Goal: Transaction & Acquisition: Purchase product/service

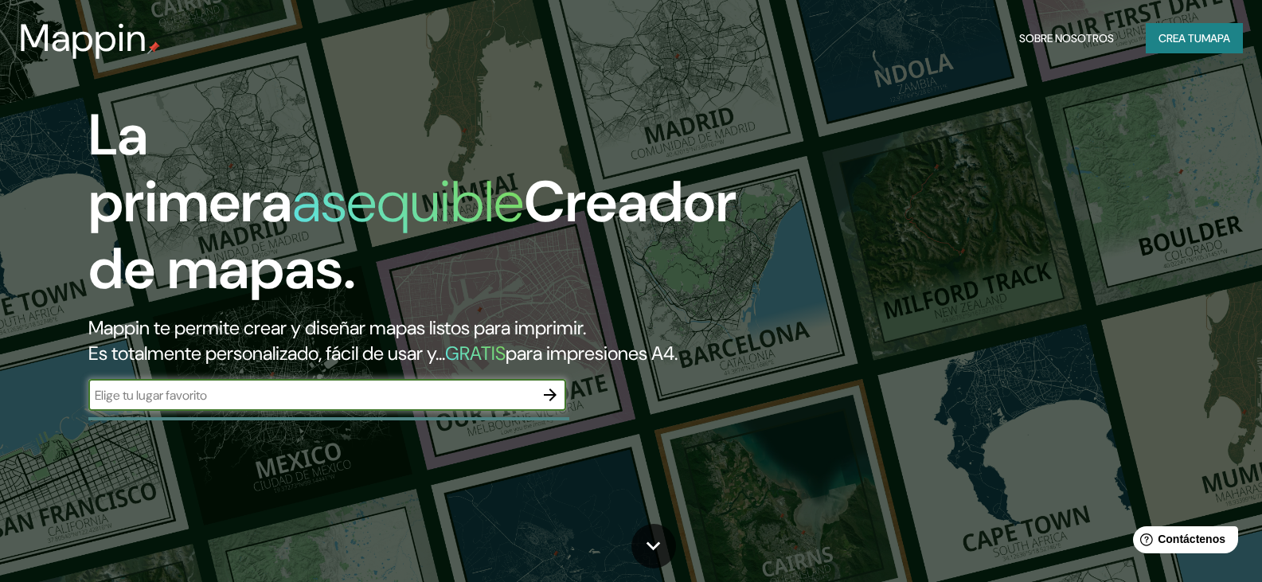
click at [315, 405] on input "text" at bounding box center [311, 395] width 446 height 18
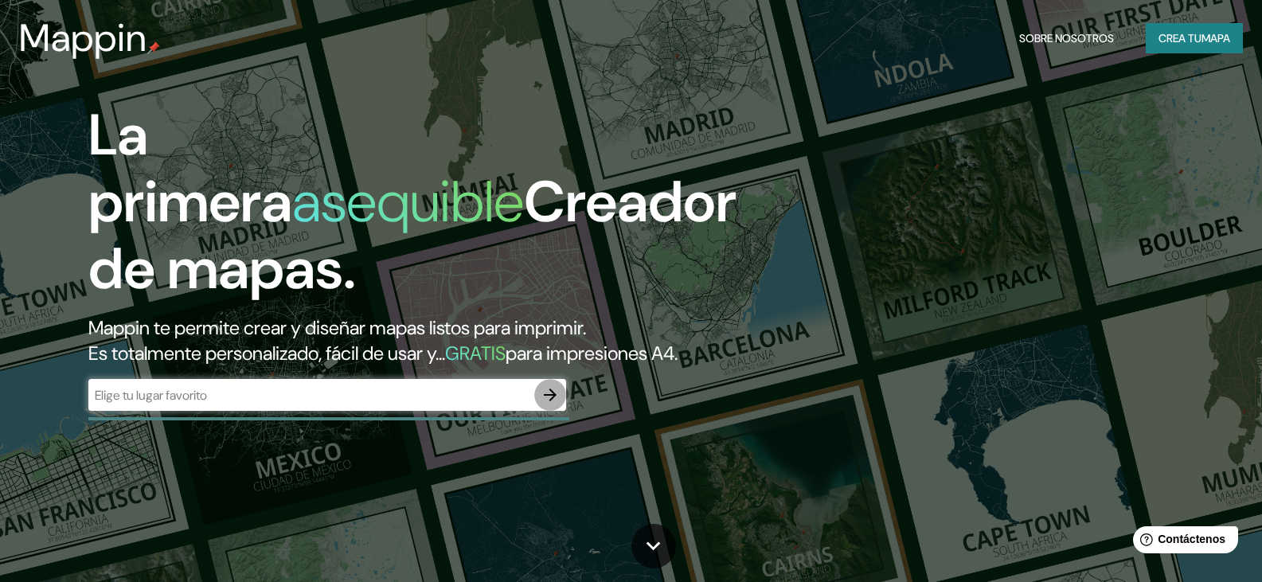
click at [556, 405] on icon "button" at bounding box center [550, 394] width 19 height 19
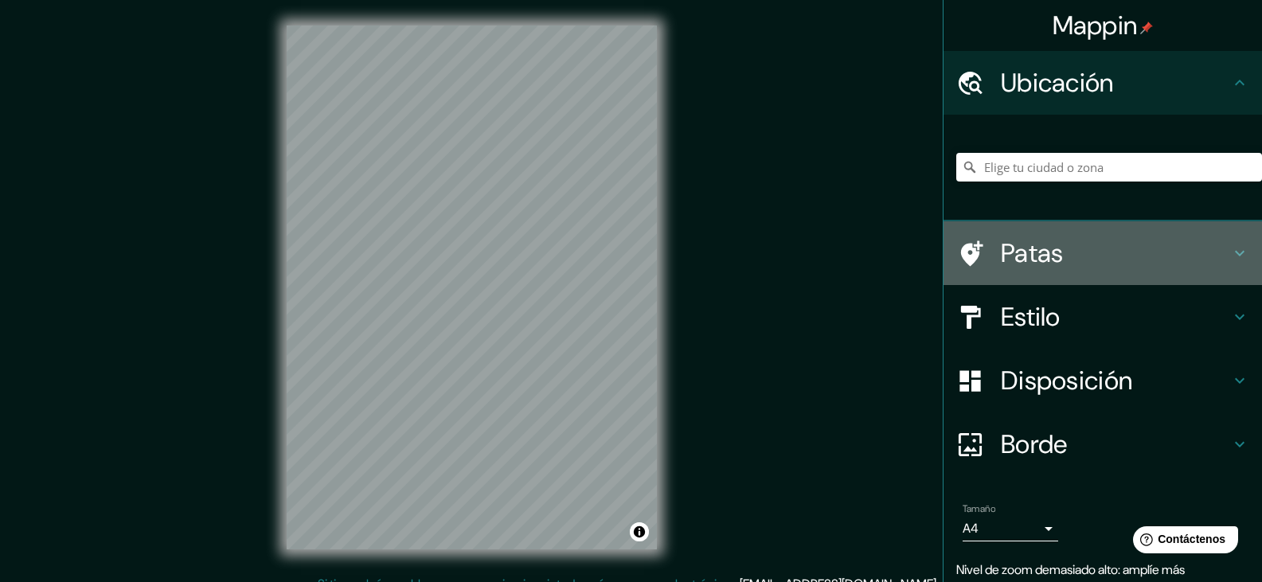
click at [1236, 257] on icon at bounding box center [1239, 253] width 19 height 19
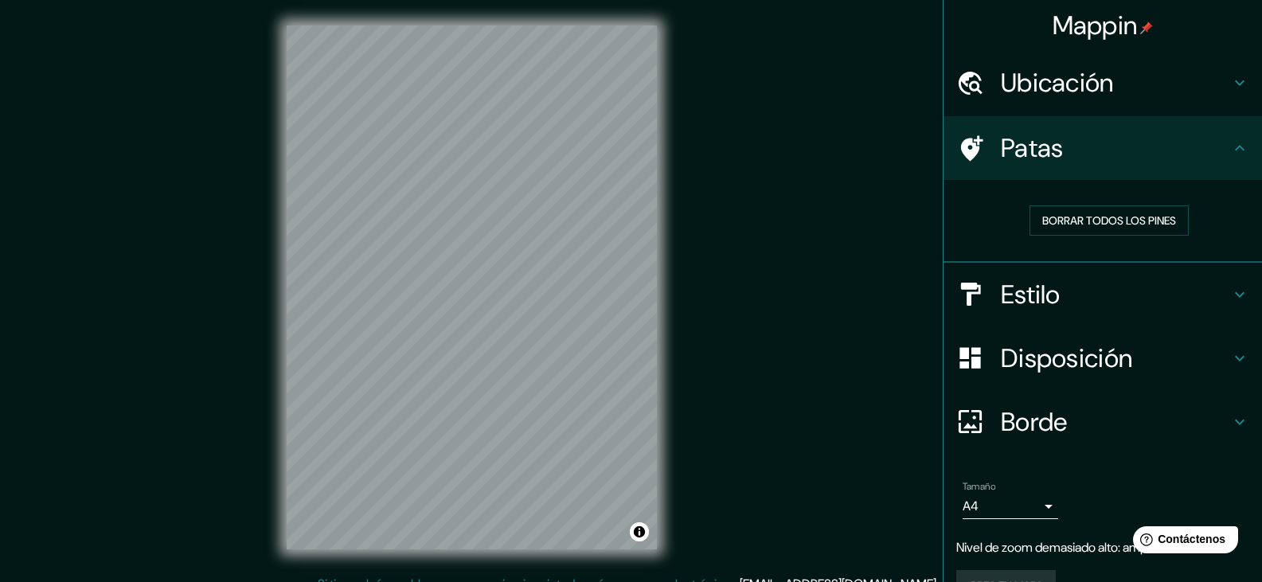
click at [810, 229] on div "Mappin Ubicación Patas Borrar todos los pines Estilo Disposición Borde Elige un…" at bounding box center [631, 300] width 1262 height 600
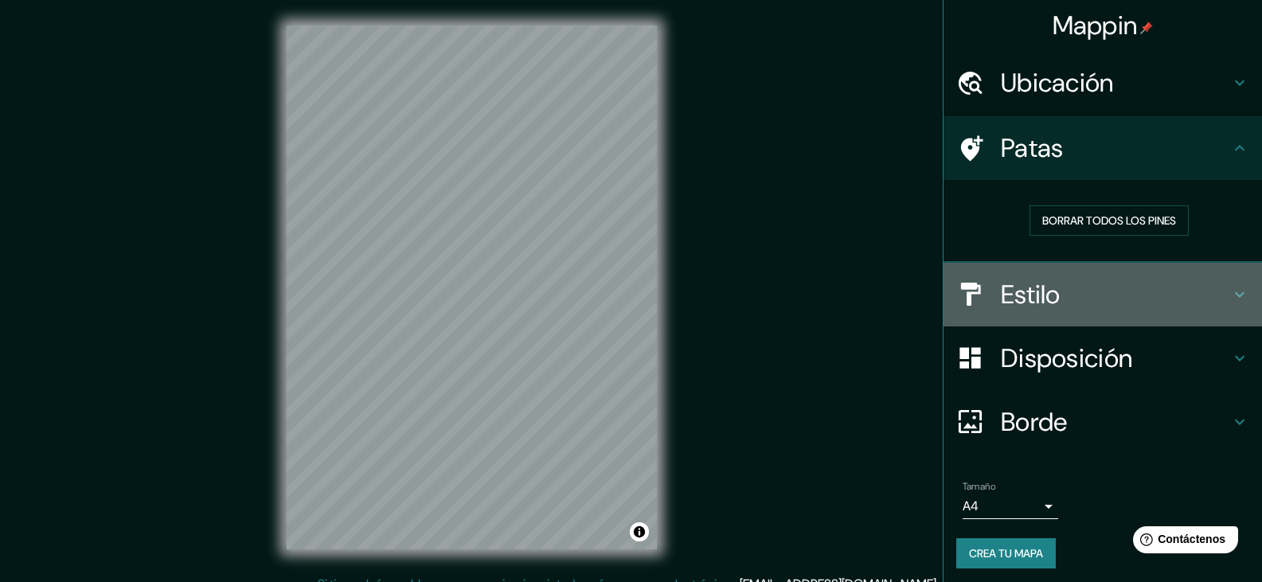
click at [1230, 290] on icon at bounding box center [1239, 294] width 19 height 19
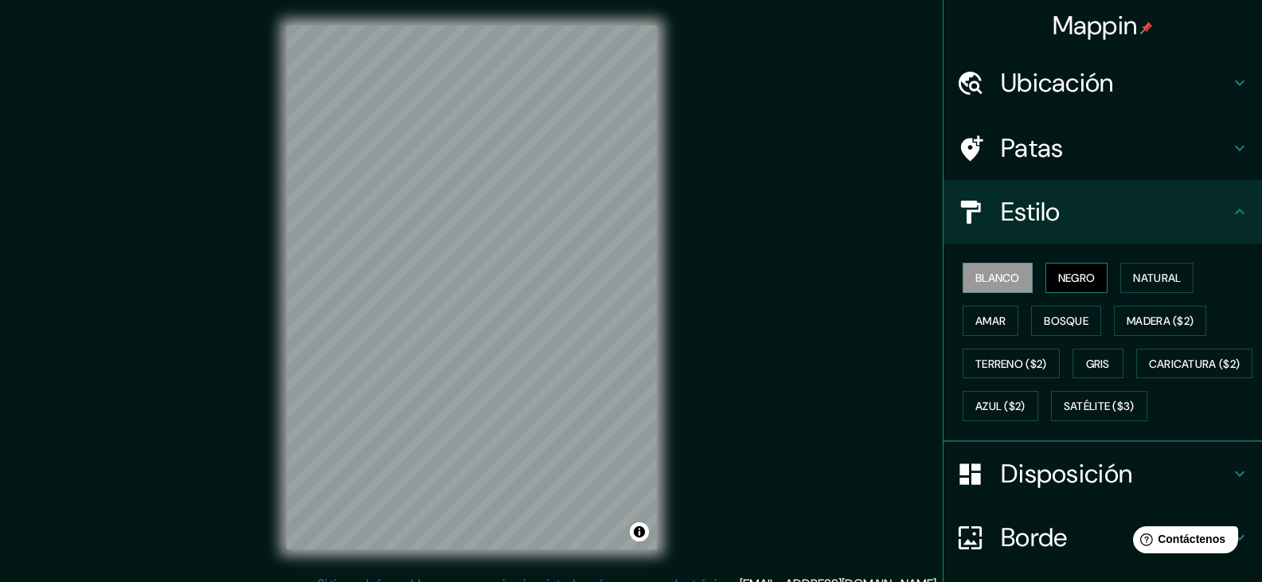
click at [1082, 279] on font "Negro" at bounding box center [1076, 278] width 37 height 14
click at [982, 276] on font "Blanco" at bounding box center [998, 278] width 45 height 14
click at [1139, 276] on font "Natural" at bounding box center [1157, 278] width 48 height 14
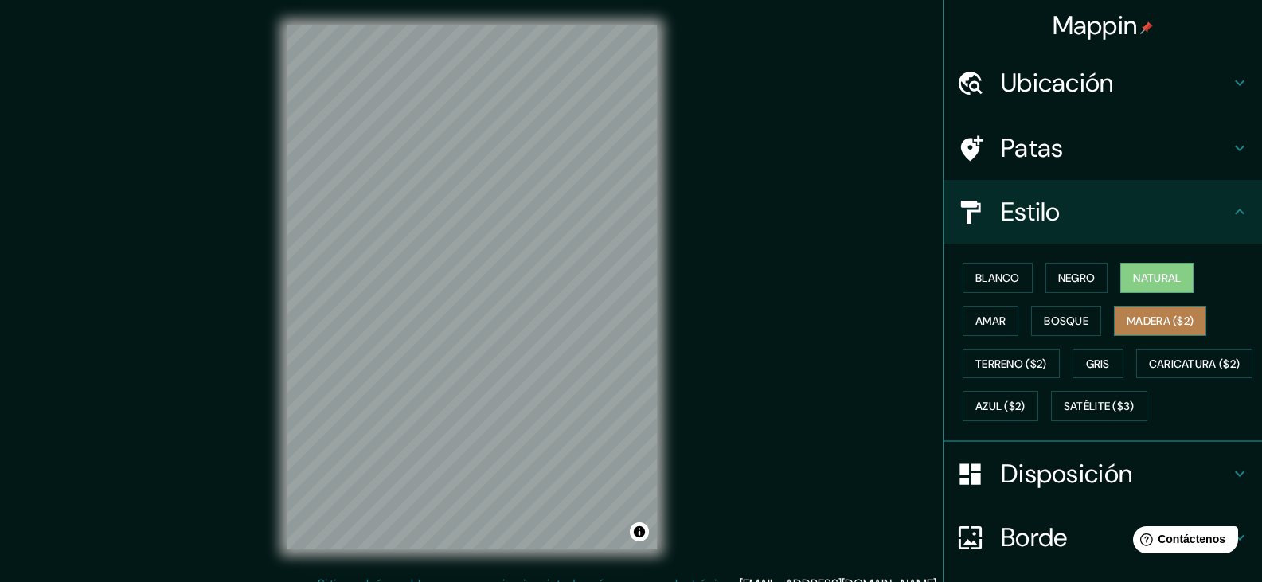
click at [1136, 326] on font "Madera ($2)" at bounding box center [1160, 321] width 67 height 14
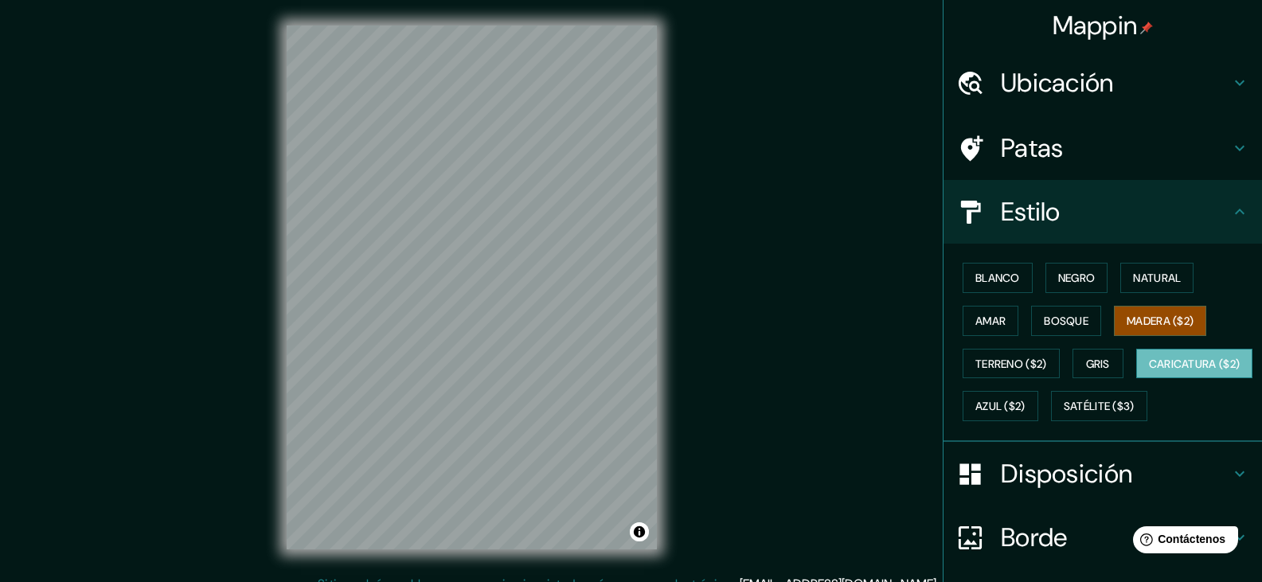
click at [1149, 374] on font "Caricatura ($2)" at bounding box center [1195, 364] width 92 height 21
click at [987, 327] on font "Amar" at bounding box center [991, 321] width 30 height 14
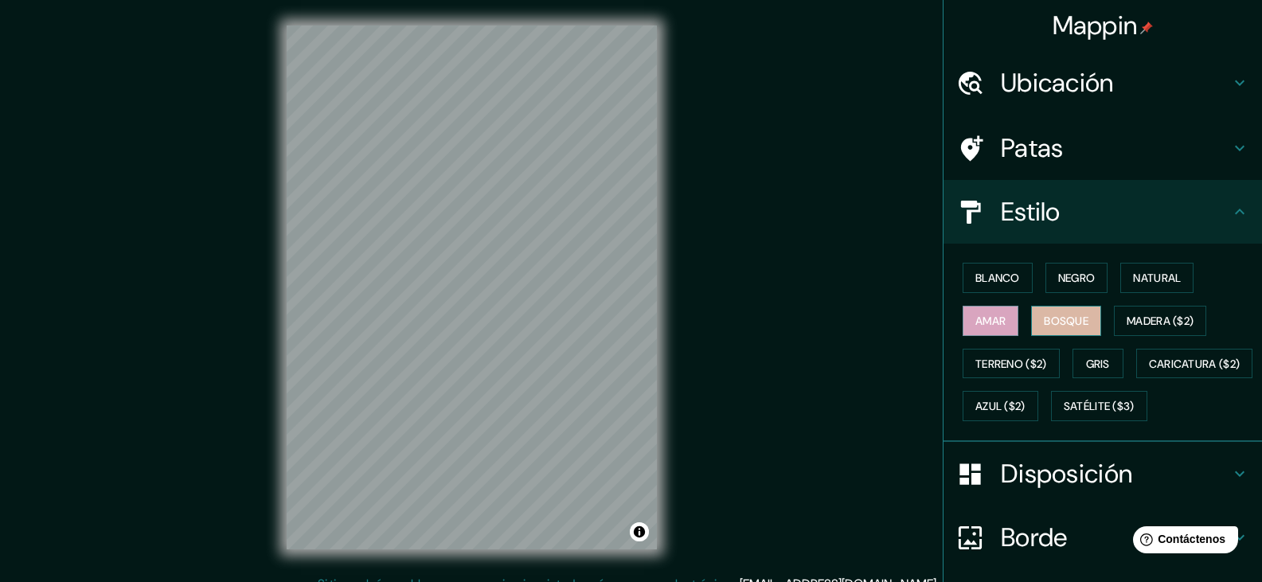
click at [1031, 322] on button "Bosque" at bounding box center [1066, 321] width 70 height 30
click at [982, 278] on font "Blanco" at bounding box center [998, 278] width 45 height 14
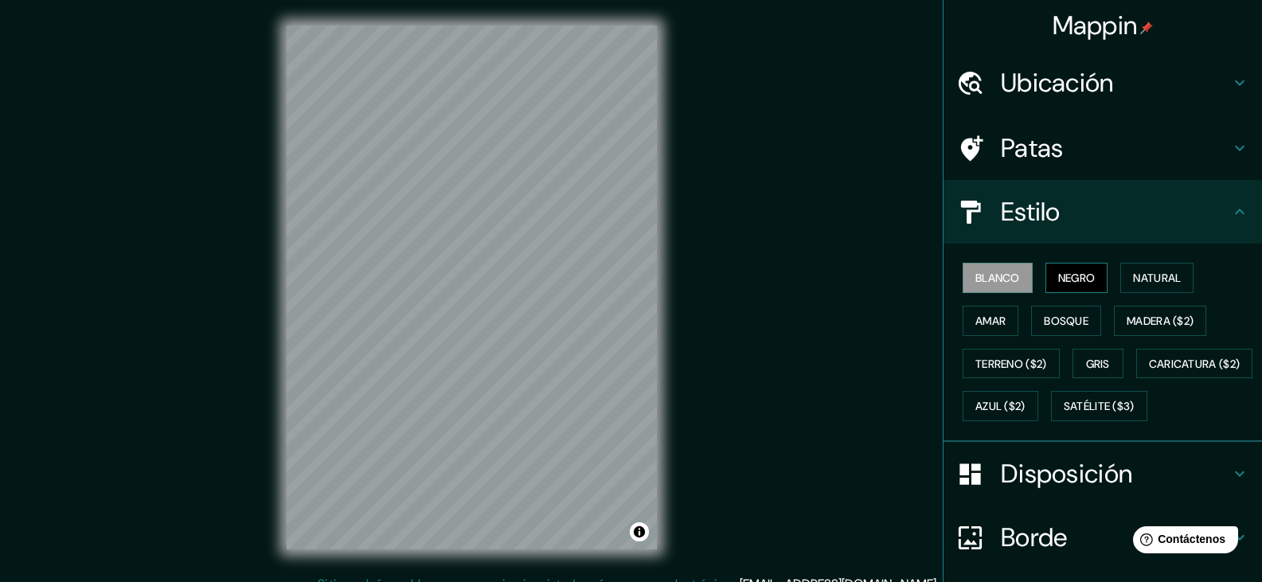
click at [1082, 278] on font "Negro" at bounding box center [1076, 278] width 37 height 14
drag, startPoint x: 1166, startPoint y: 276, endPoint x: 1161, endPoint y: 292, distance: 16.6
click at [1161, 292] on button "Natural" at bounding box center [1157, 278] width 73 height 30
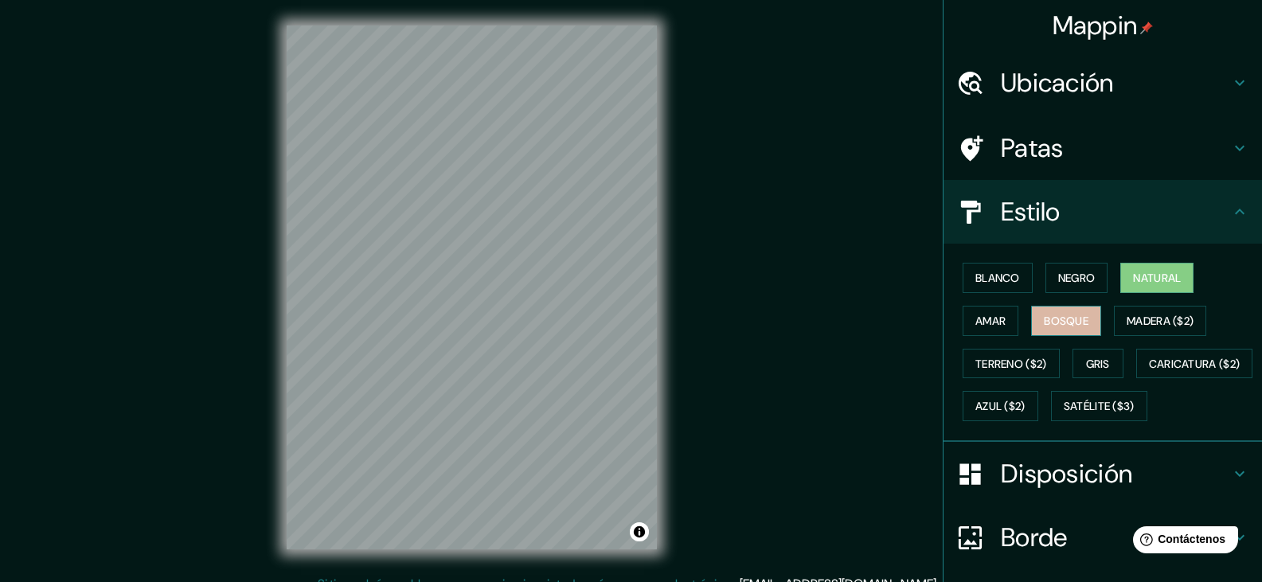
click at [1066, 327] on font "Bosque" at bounding box center [1066, 321] width 45 height 14
click at [1087, 378] on button "Gris" at bounding box center [1098, 364] width 51 height 30
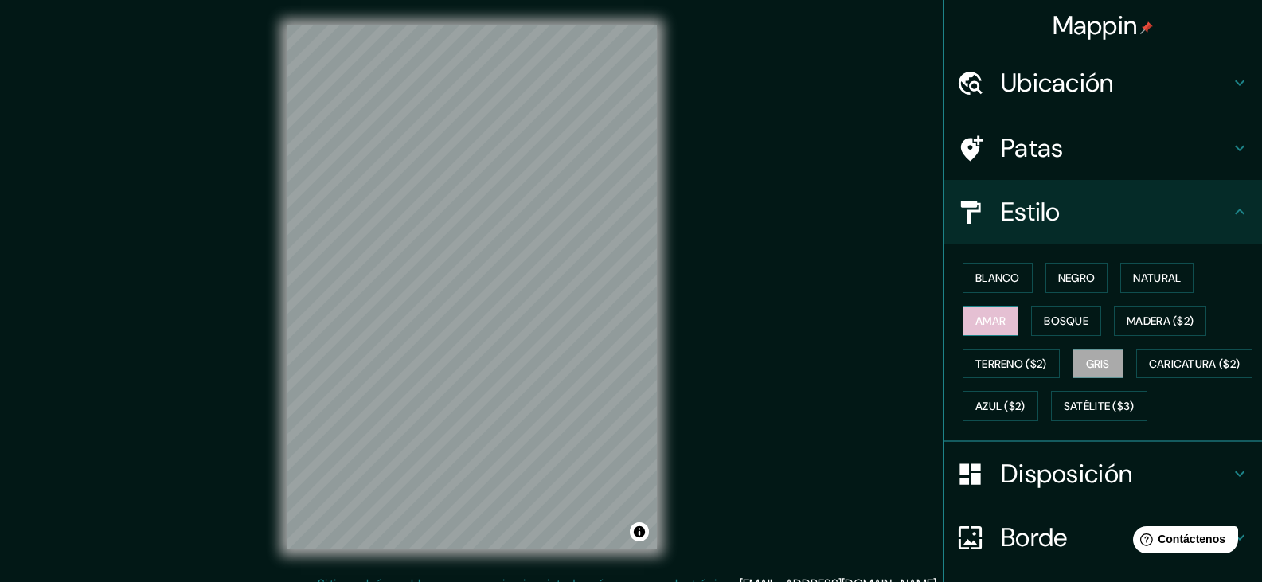
click at [963, 328] on button "Amar" at bounding box center [991, 321] width 56 height 30
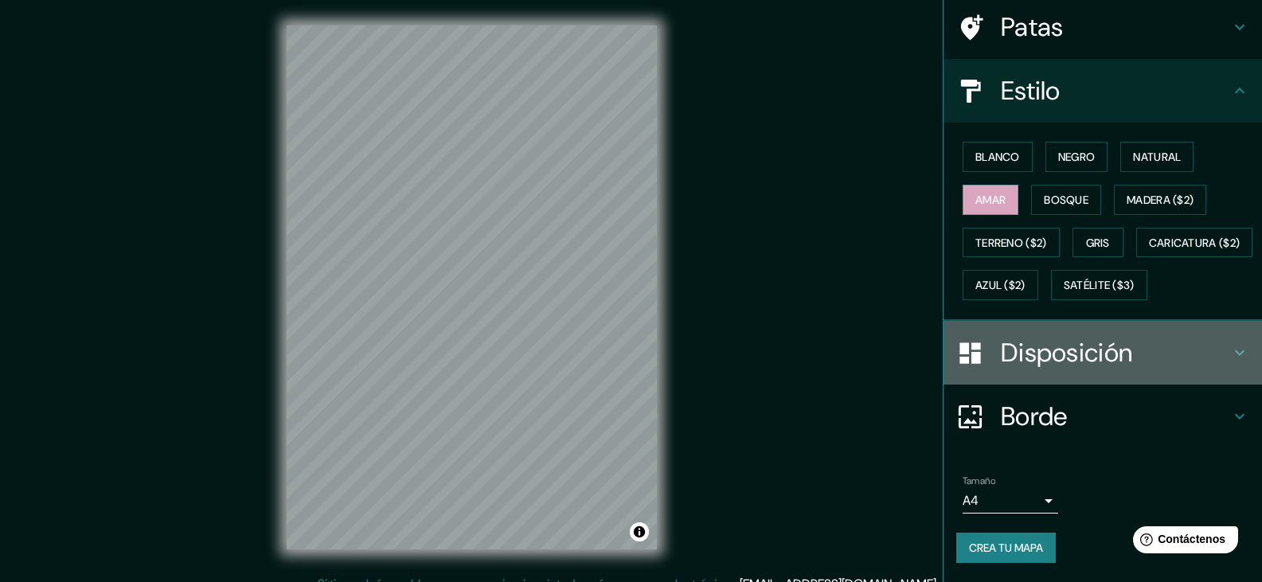
click at [1051, 366] on font "Disposición" at bounding box center [1066, 352] width 131 height 33
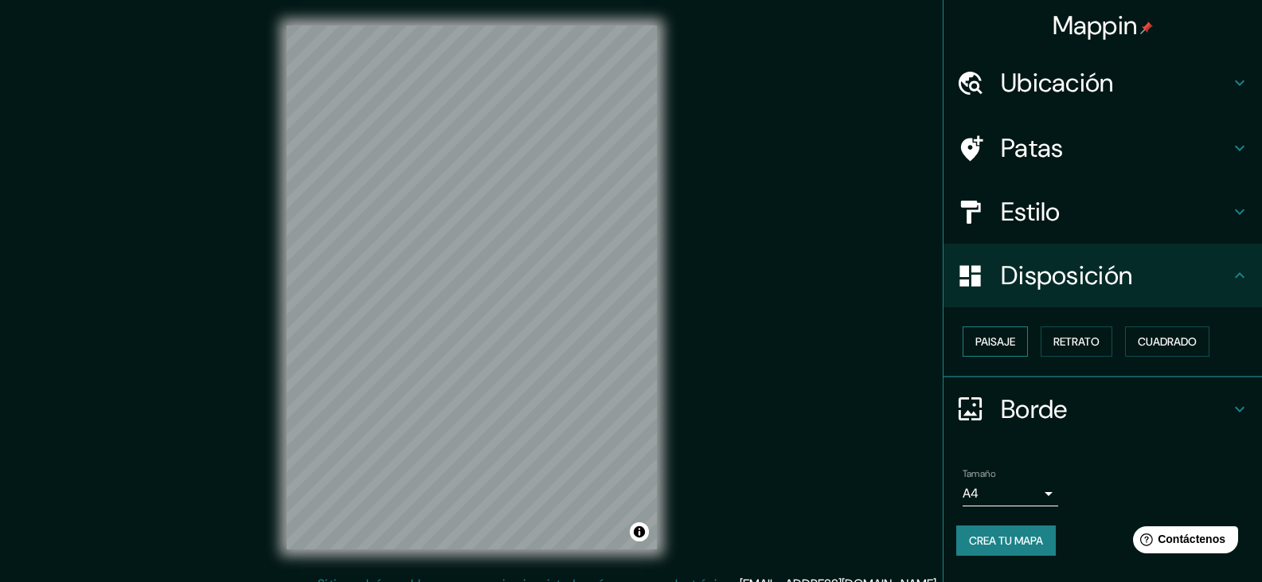
click at [1018, 338] on button "Paisaje" at bounding box center [995, 342] width 65 height 30
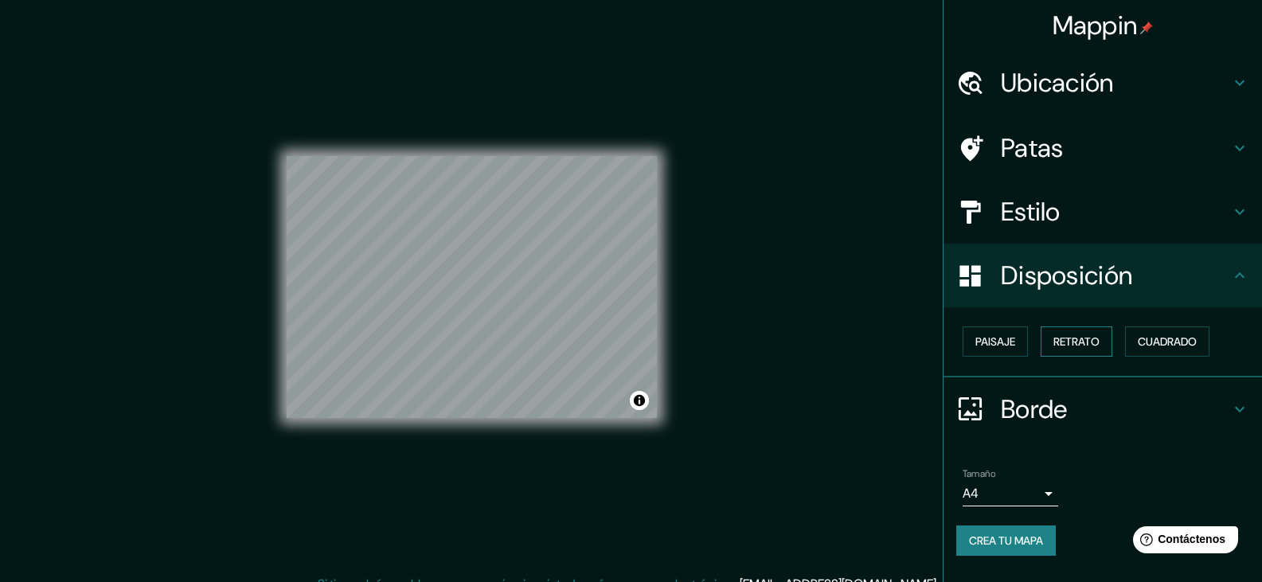
click at [1063, 338] on font "Retrato" at bounding box center [1077, 341] width 46 height 14
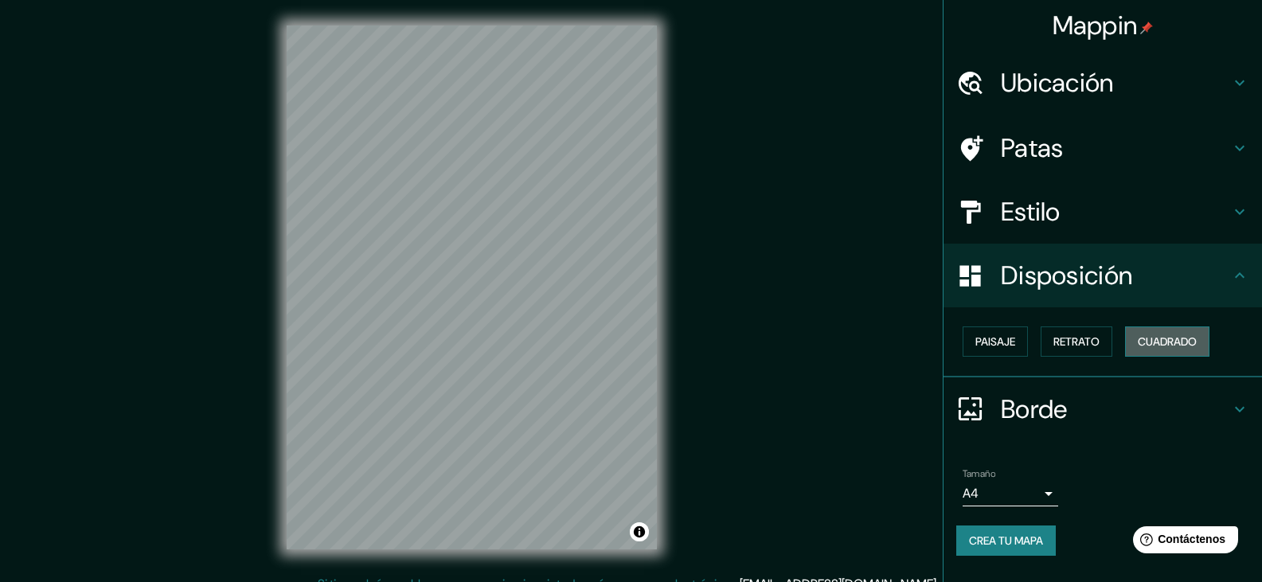
click at [1152, 344] on font "Cuadrado" at bounding box center [1167, 341] width 59 height 14
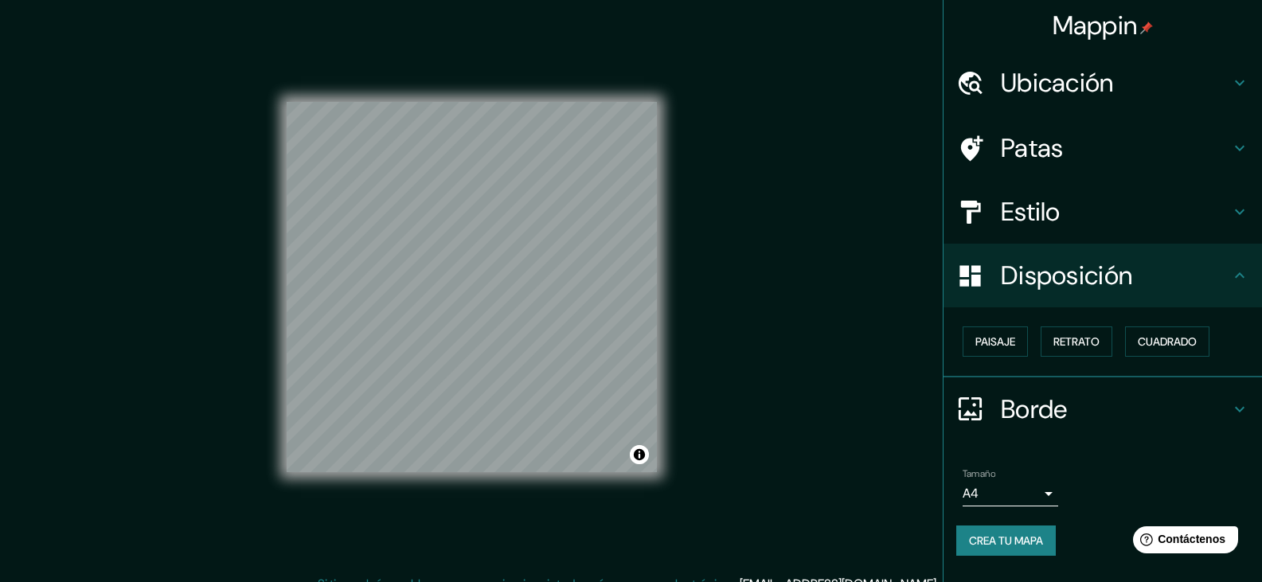
click at [1149, 162] on h4 "Patas" at bounding box center [1115, 148] width 229 height 32
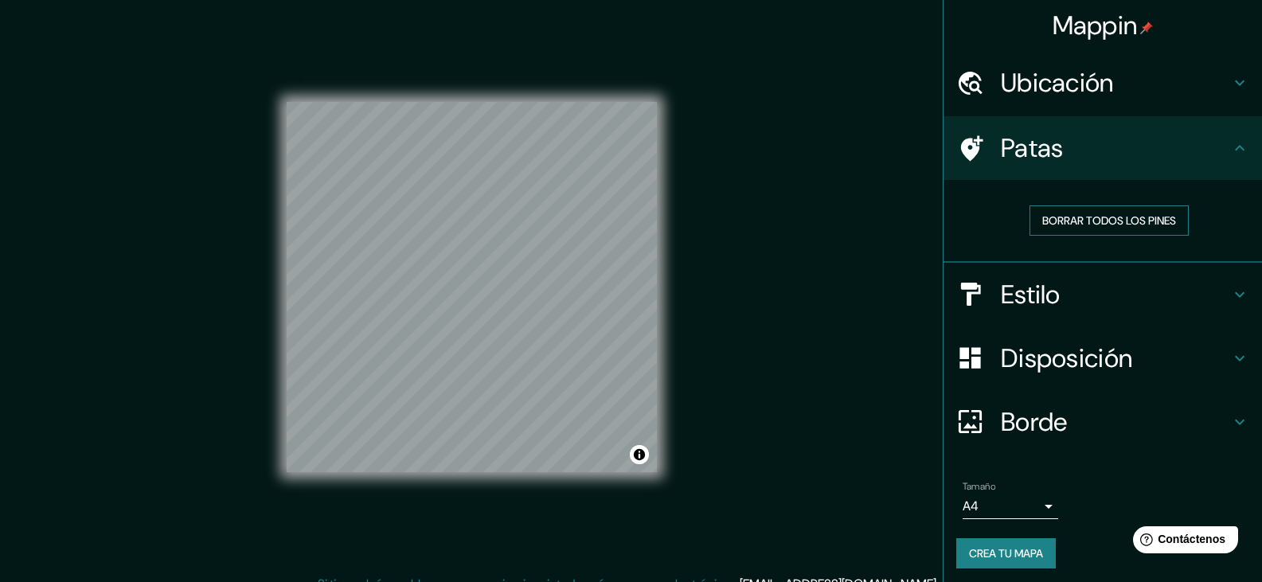
click at [1092, 213] on font "Borrar todos los pines" at bounding box center [1109, 220] width 134 height 14
click at [1096, 107] on div "Ubicación" at bounding box center [1103, 83] width 319 height 64
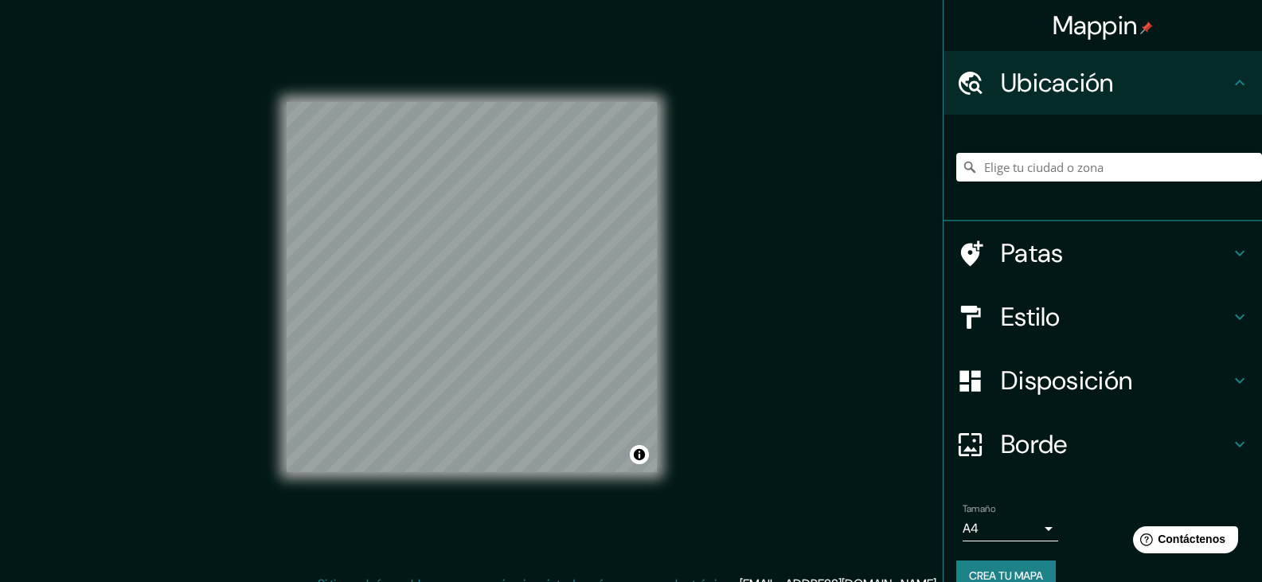
click at [1066, 441] on h4 "Borde" at bounding box center [1115, 444] width 229 height 32
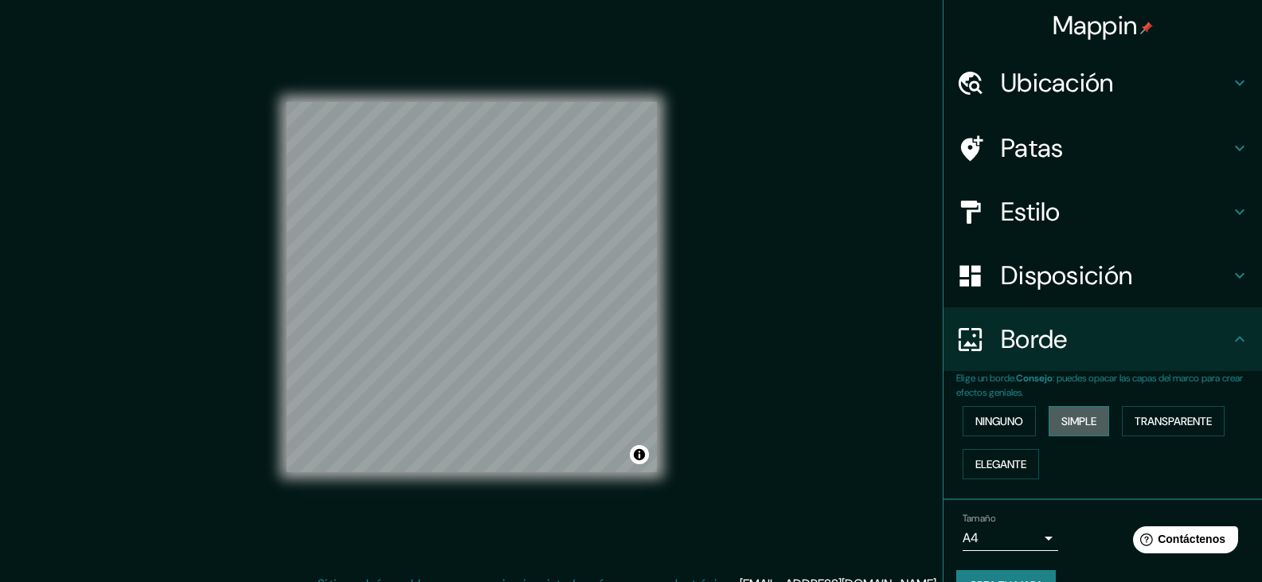
click at [1062, 420] on font "Simple" at bounding box center [1079, 421] width 35 height 14
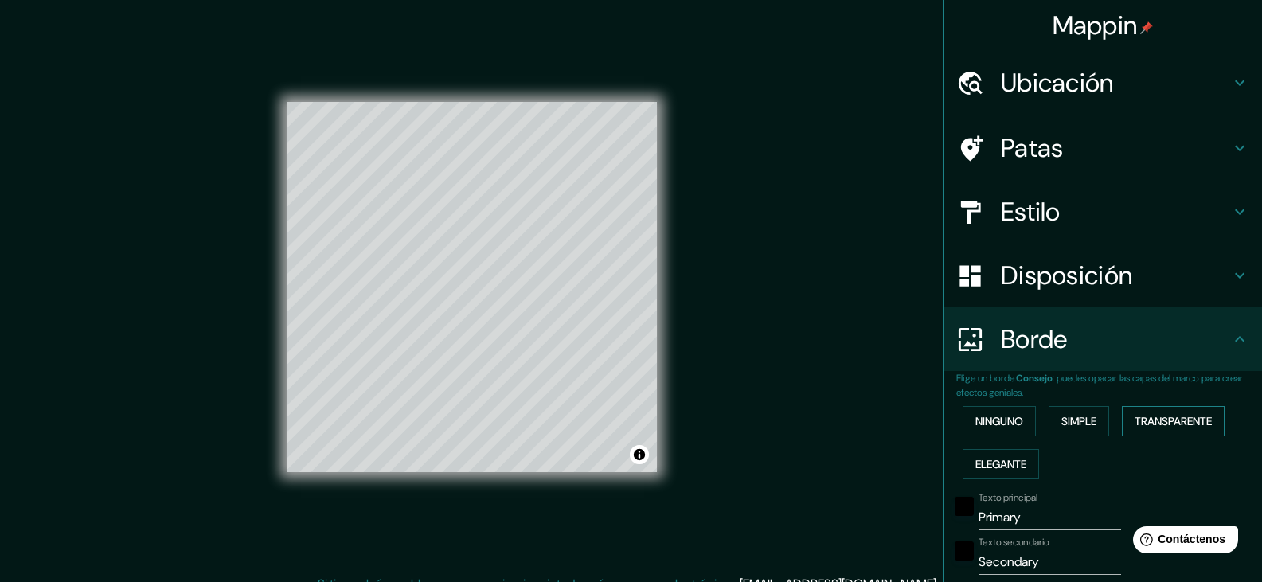
click at [1127, 424] on button "Transparente" at bounding box center [1173, 421] width 103 height 30
click at [995, 464] on font "Elegante" at bounding box center [1001, 464] width 51 height 14
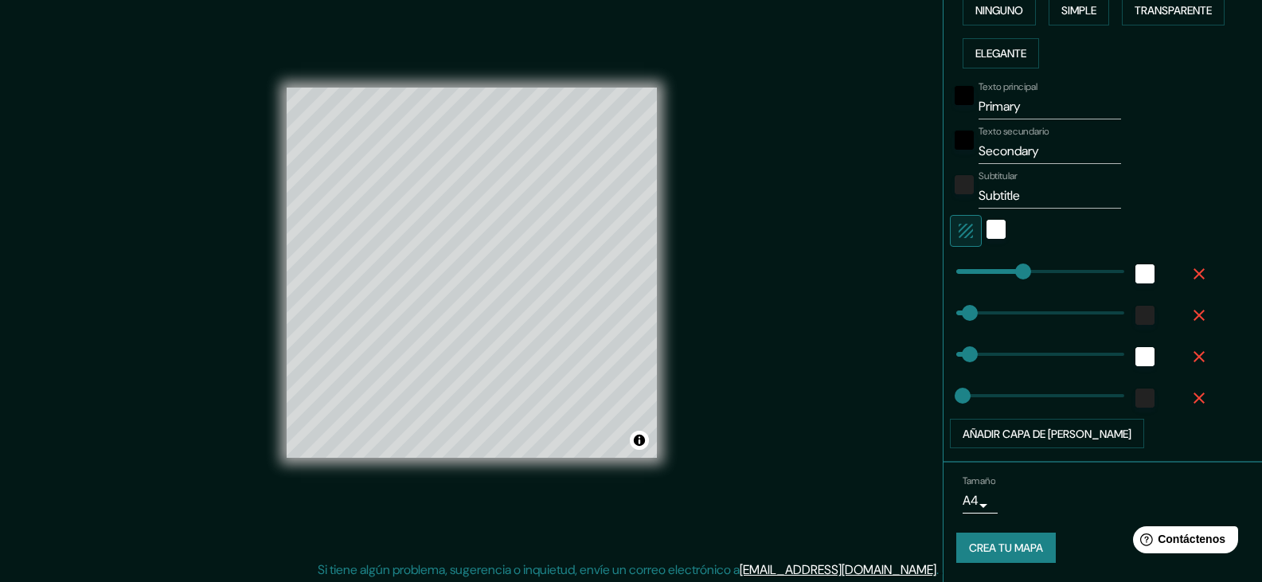
scroll to position [18, 0]
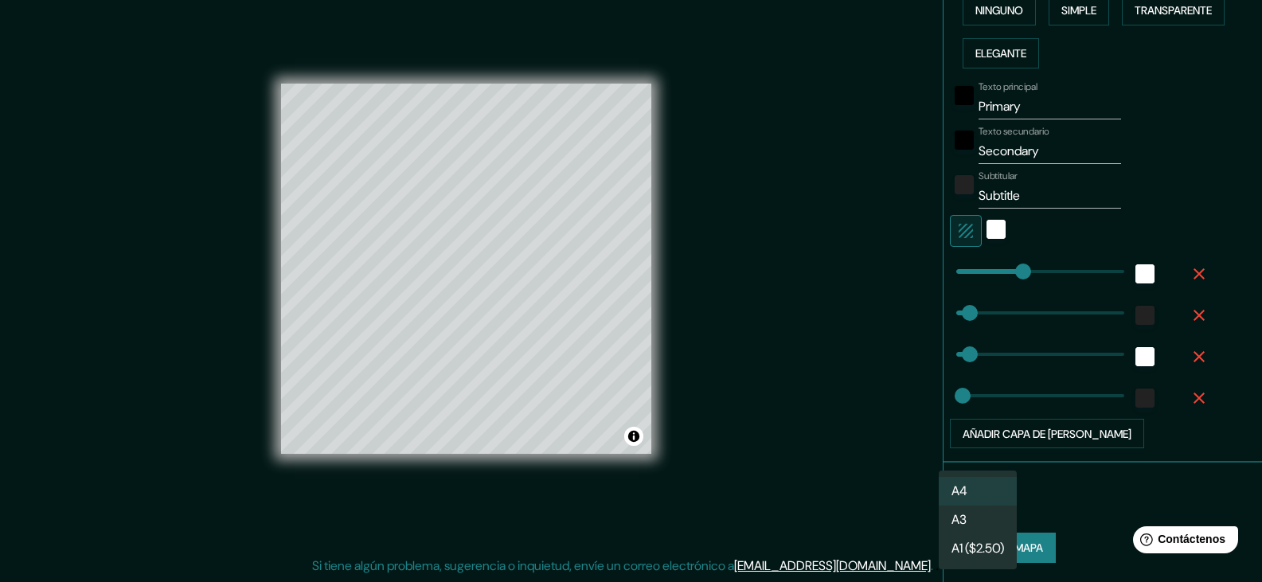
click at [970, 498] on body "Mappin Ubicación Patas Estilo Disposición Borde Elige un borde. Consejo : puede…" at bounding box center [631, 273] width 1262 height 582
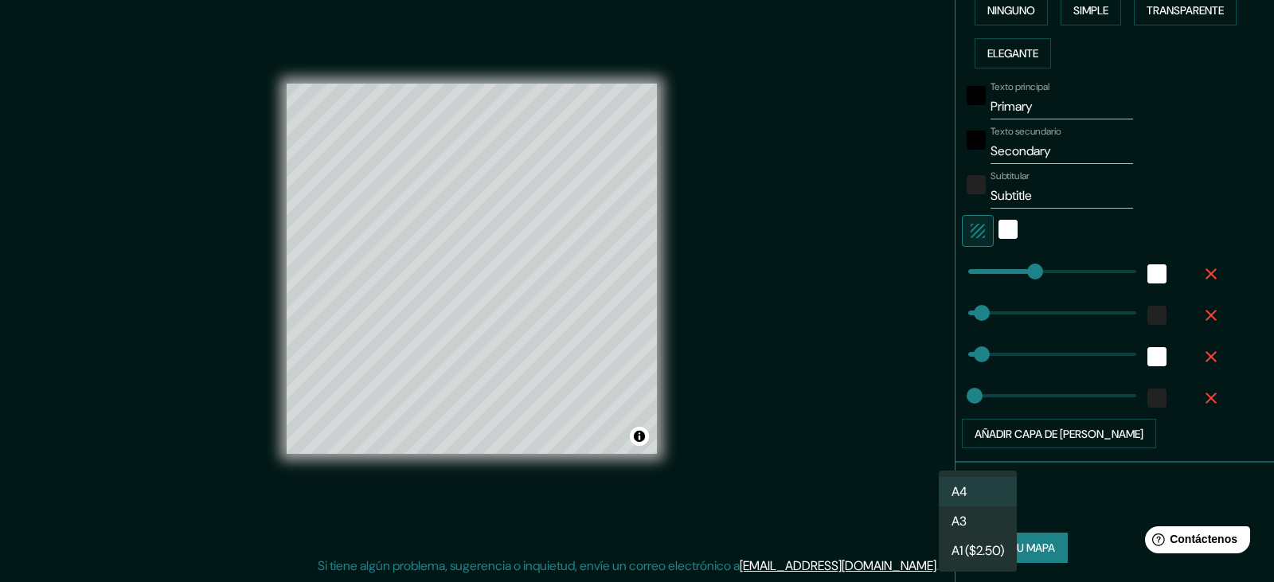
click at [988, 556] on font "A1 ($2.50)" at bounding box center [978, 550] width 53 height 17
type input "a3"
